Goal: Information Seeking & Learning: Learn about a topic

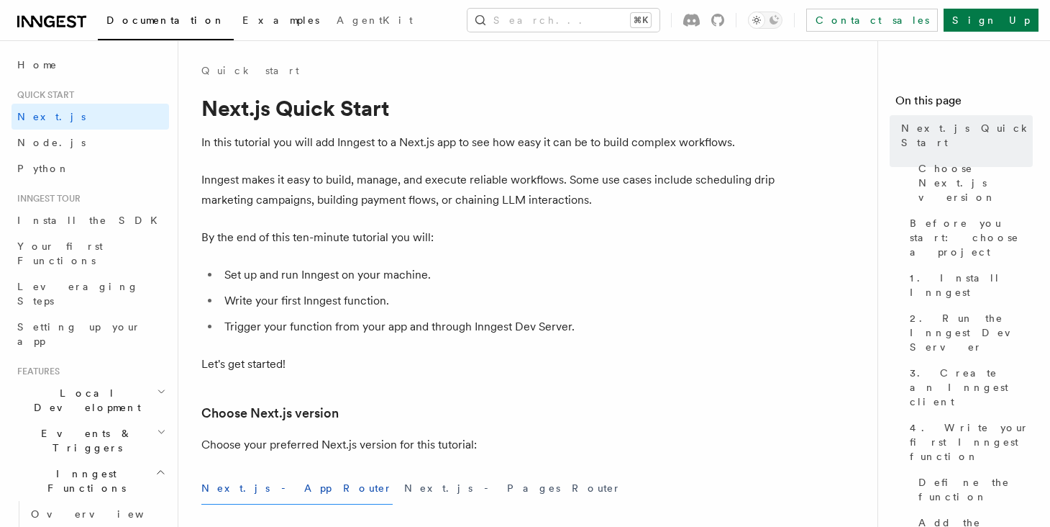
click at [242, 22] on span "Examples" at bounding box center [280, 20] width 77 height 12
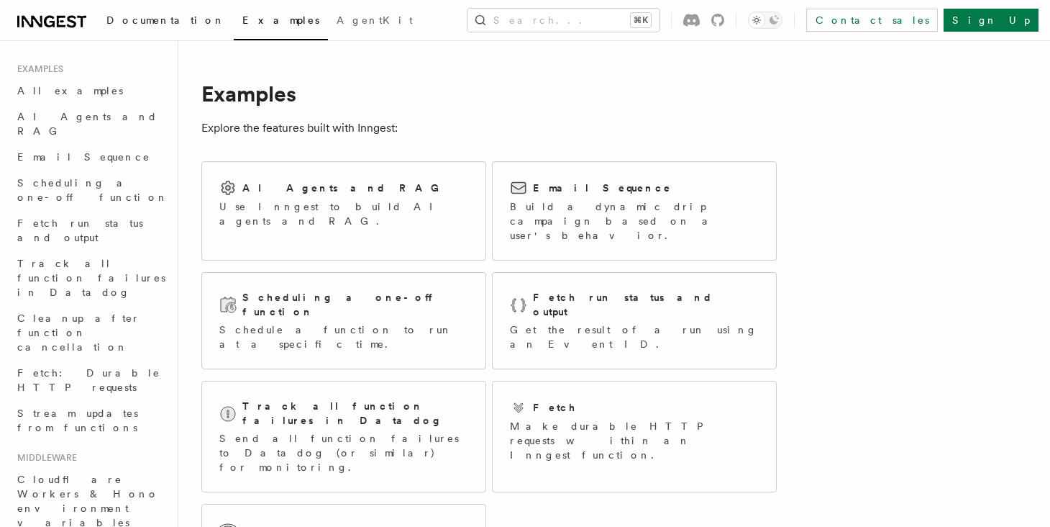
click at [140, 17] on span "Documentation" at bounding box center [165, 20] width 119 height 12
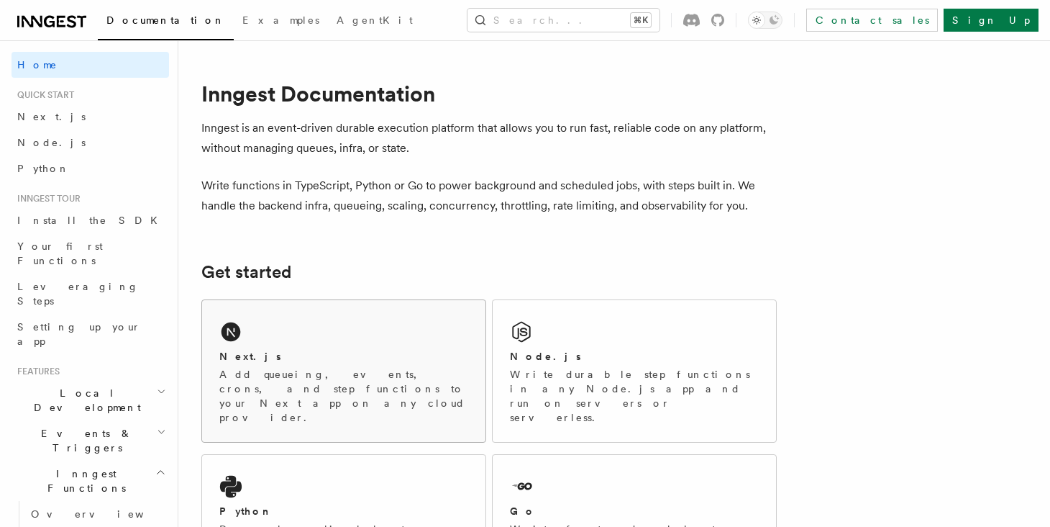
click at [265, 317] on div "Next.js Add queueing, events, crons, and step functions to your Next app on any…" at bounding box center [343, 371] width 283 height 142
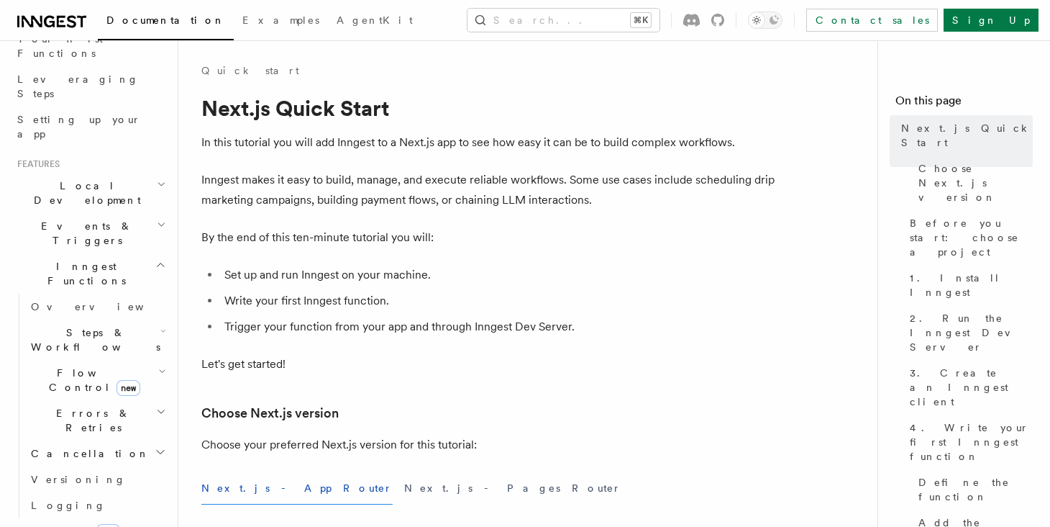
scroll to position [236, 0]
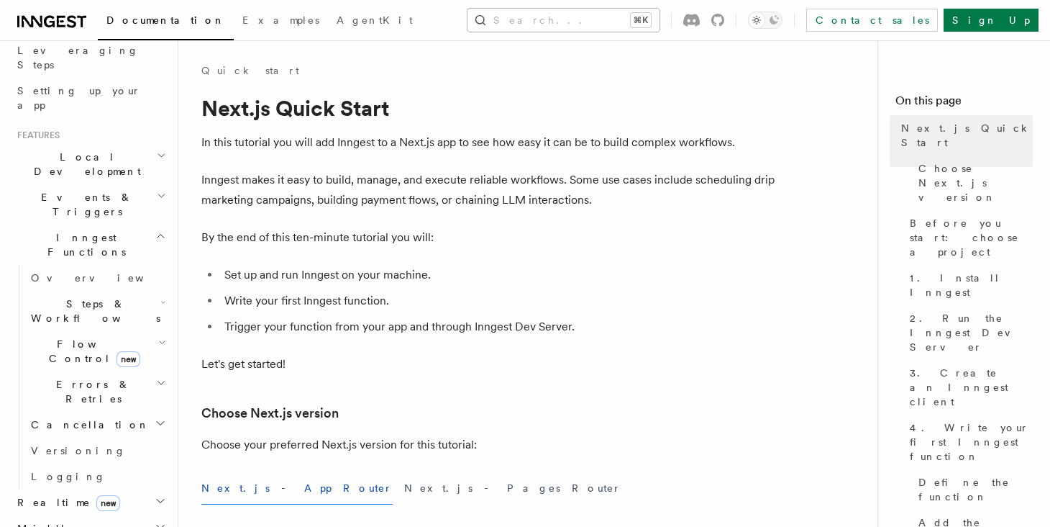
click at [554, 19] on button "Search... ⌘K" at bounding box center [564, 20] width 192 height 23
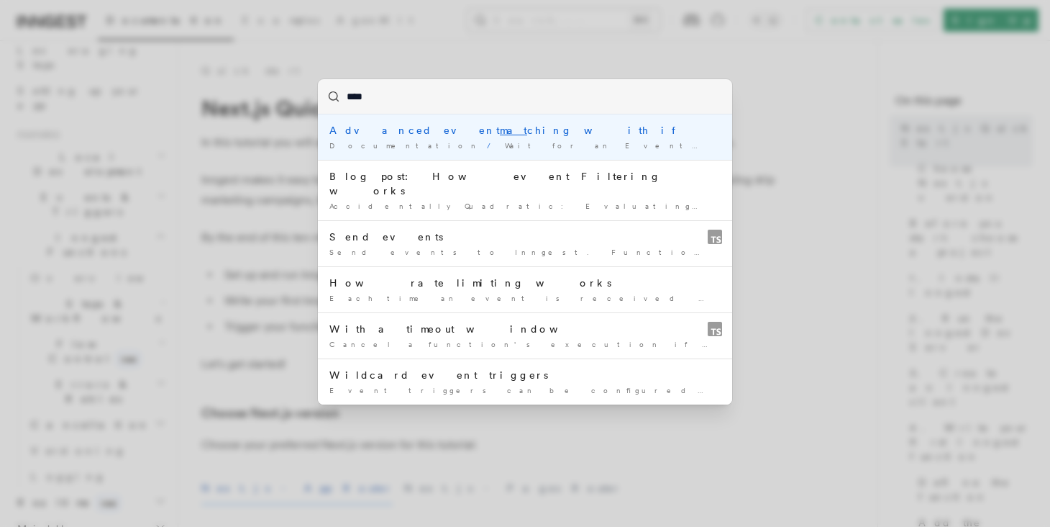
type input "*****"
click at [500, 132] on mark "match" at bounding box center [521, 130] width 42 height 12
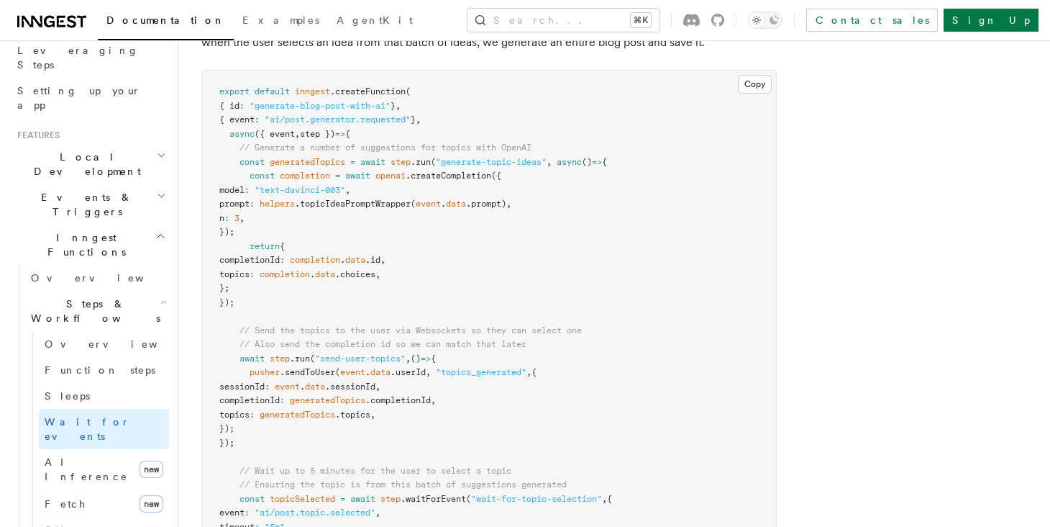
scroll to position [1442, 0]
click at [535, 24] on button "Search... ⌘K" at bounding box center [564, 20] width 192 height 23
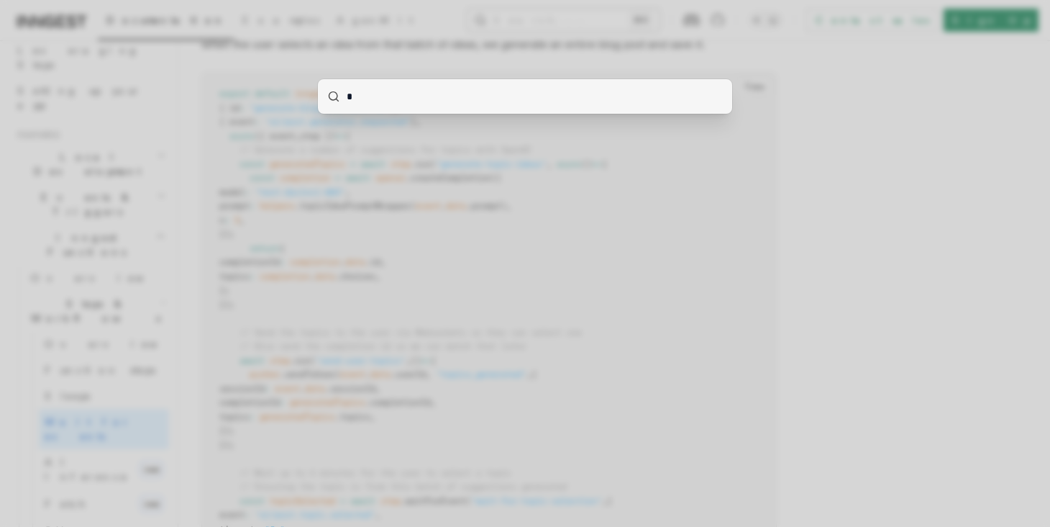
type input "**"
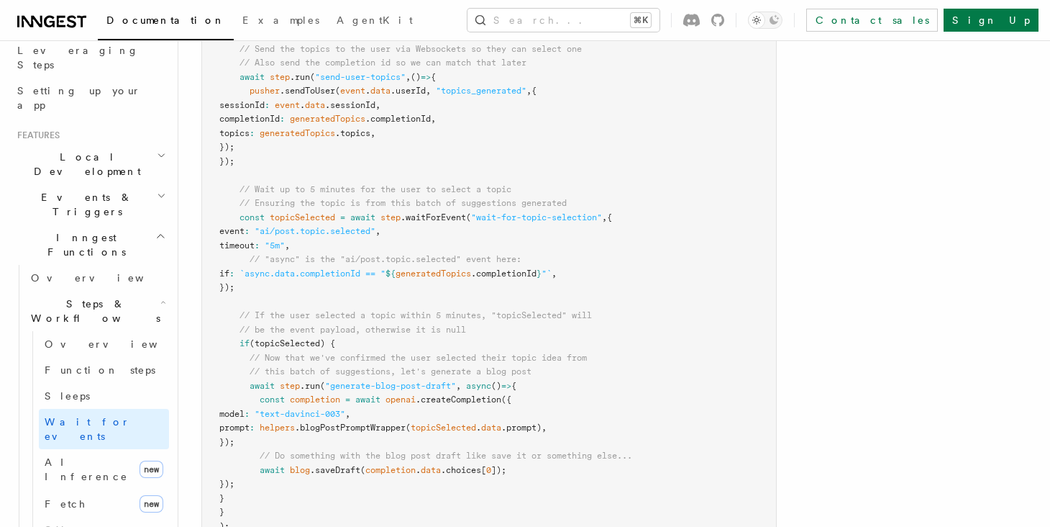
scroll to position [262, 0]
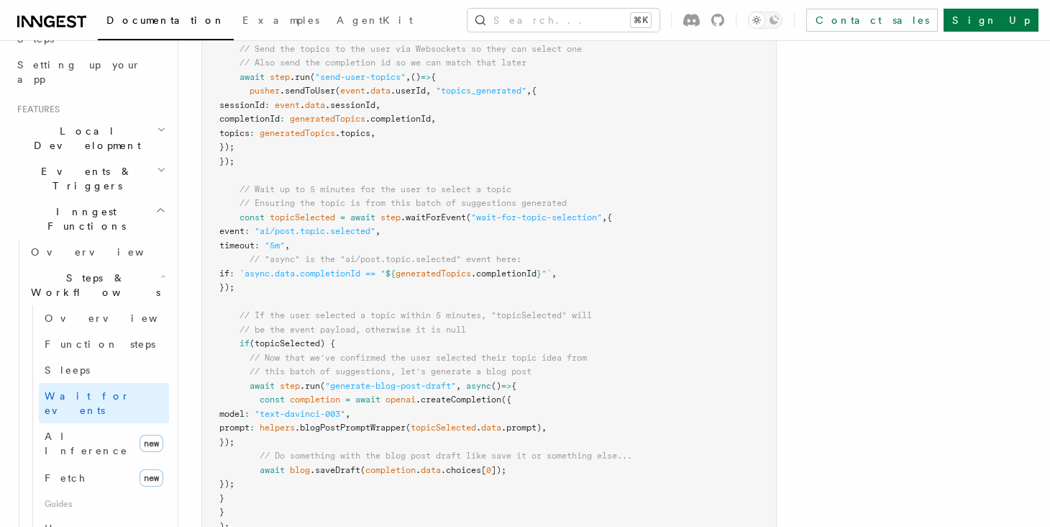
click at [96, 158] on h2 "Events & Triggers" at bounding box center [91, 178] width 158 height 40
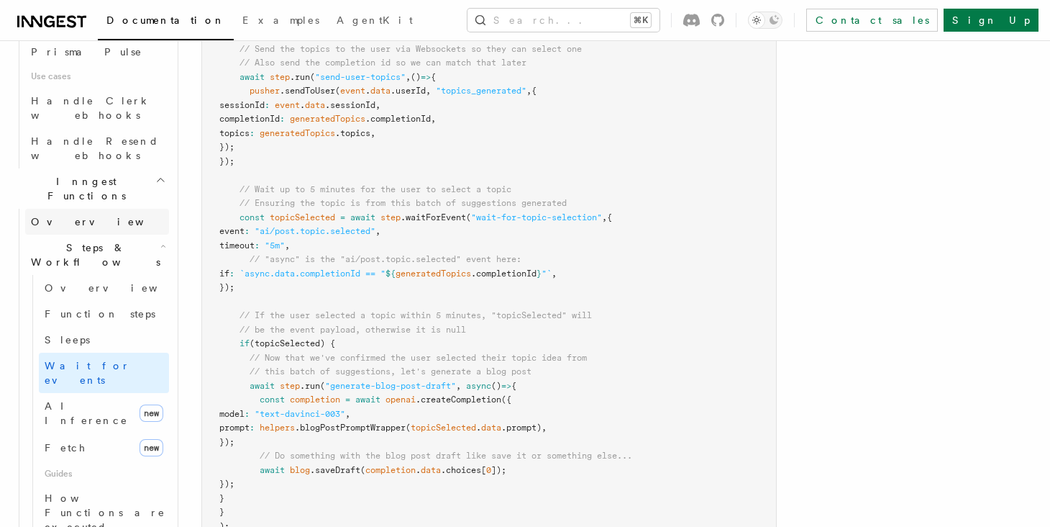
scroll to position [999, 0]
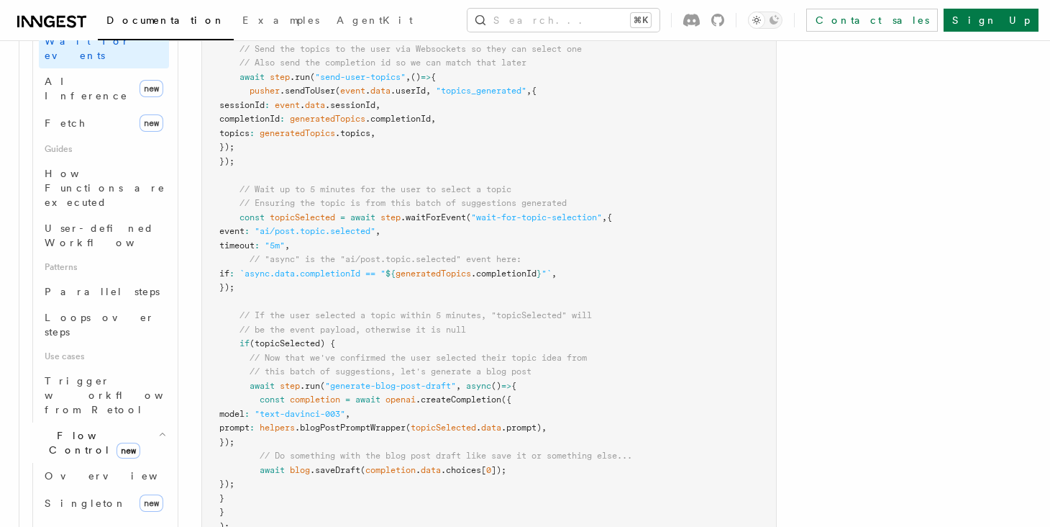
scroll to position [1366, 0]
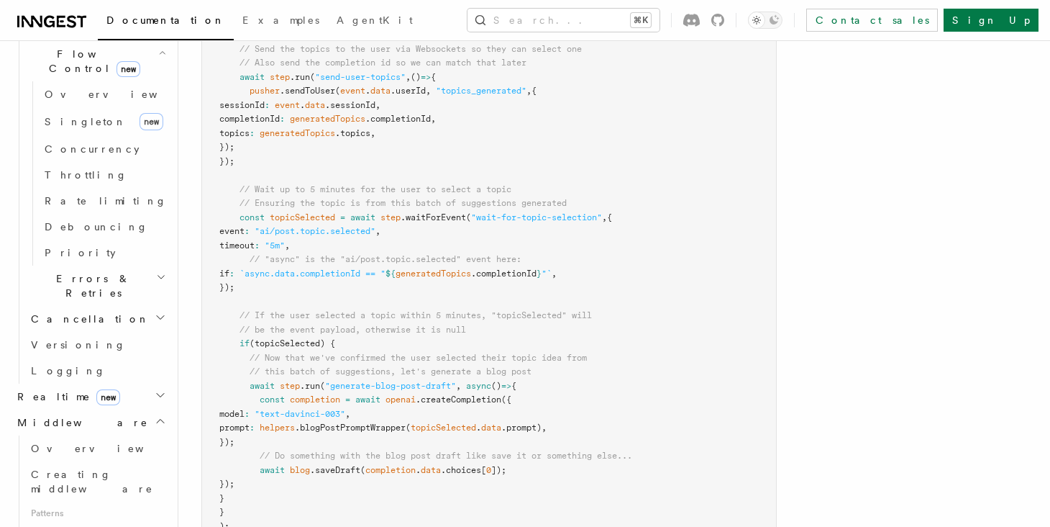
scroll to position [1713, 0]
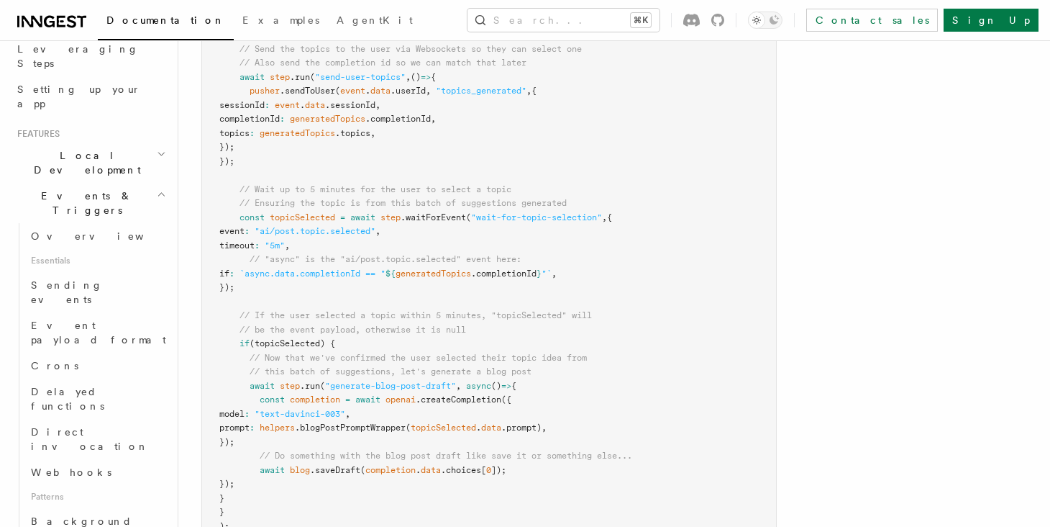
scroll to position [0, 0]
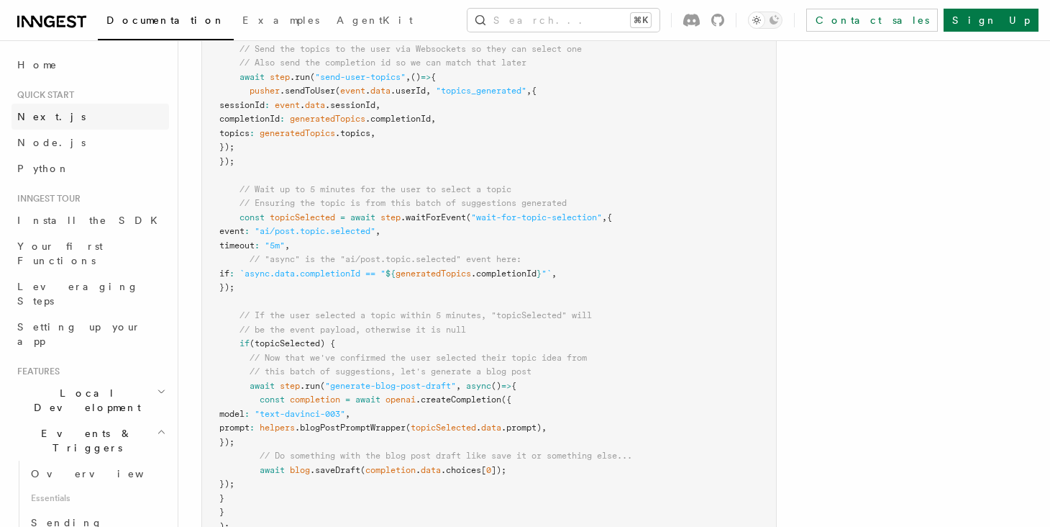
click at [46, 114] on span "Next.js" at bounding box center [51, 117] width 68 height 12
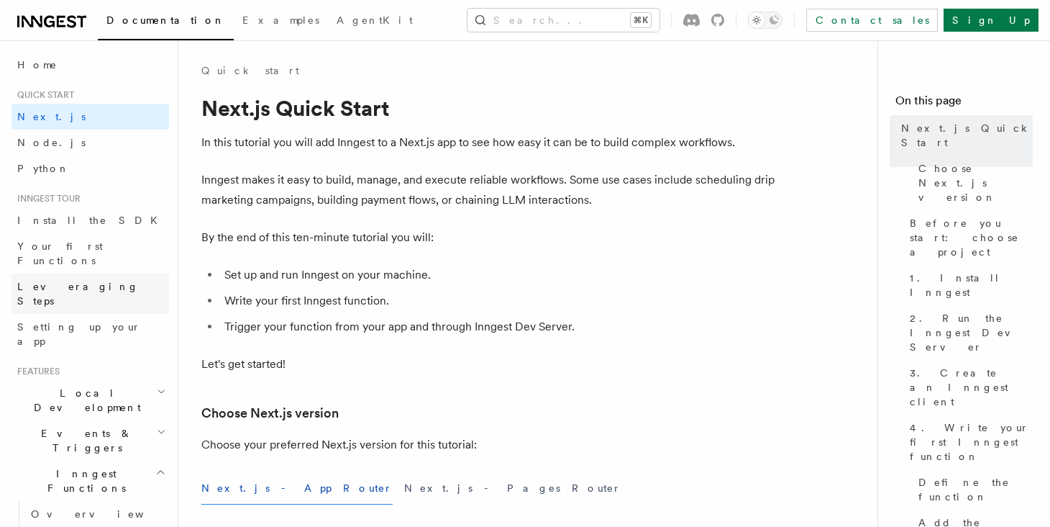
click at [32, 281] on span "Leveraging Steps" at bounding box center [78, 294] width 122 height 26
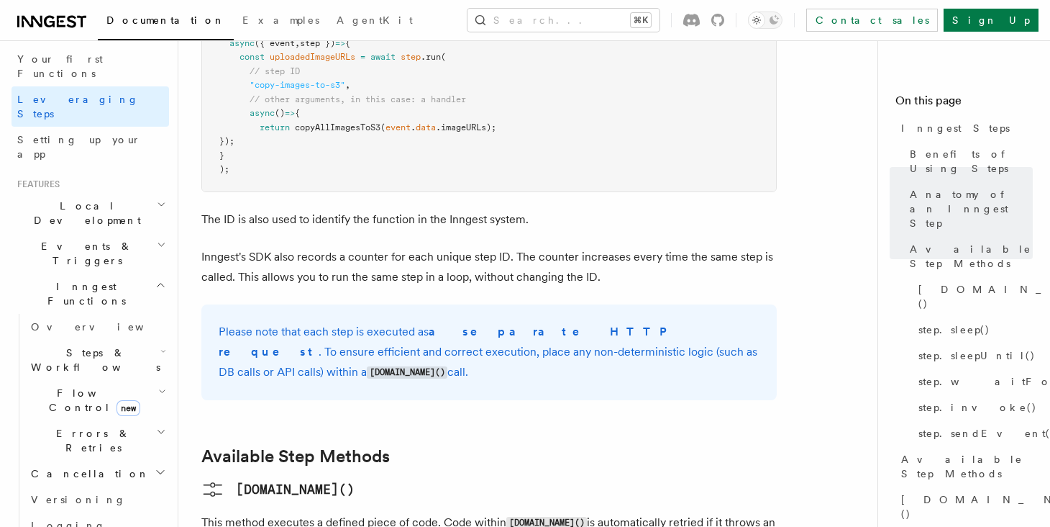
scroll to position [834, 0]
